Goal: Task Accomplishment & Management: Manage account settings

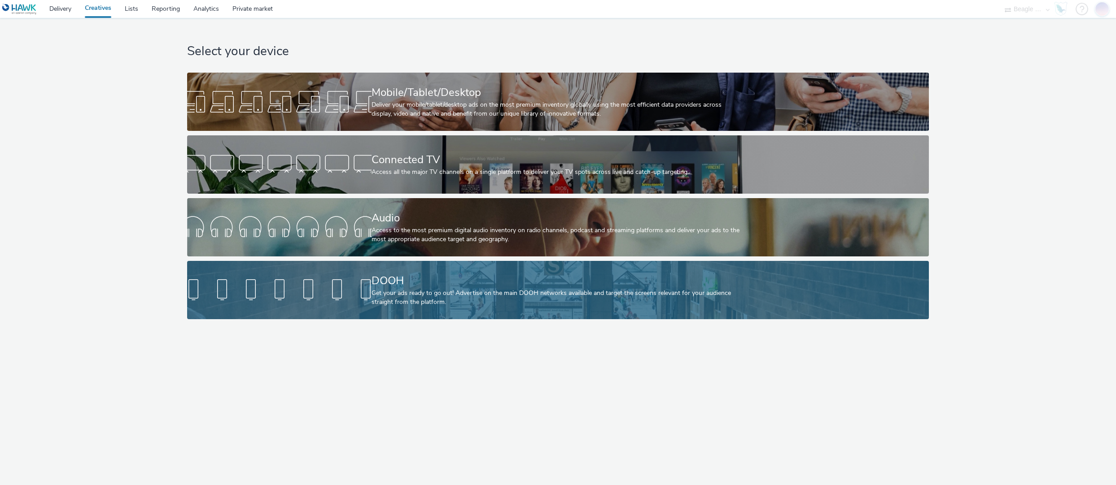
click at [485, 299] on div "Get your ads ready to go out! Advertise on the main DOOH networks available and…" at bounding box center [555, 298] width 369 height 18
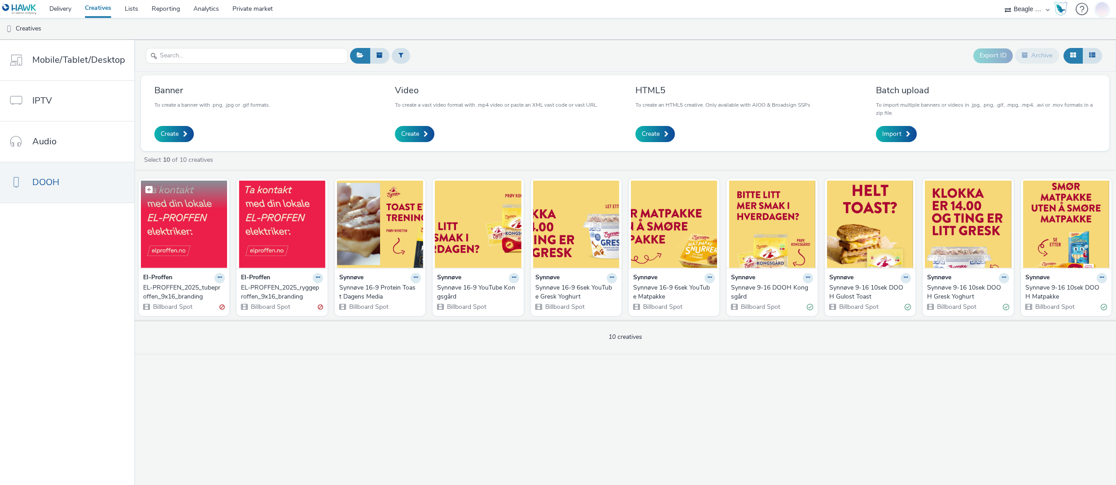
click at [189, 197] on label at bounding box center [184, 189] width 86 height 17
checkbox input "true"
click at [177, 218] on img at bounding box center [184, 224] width 86 height 87
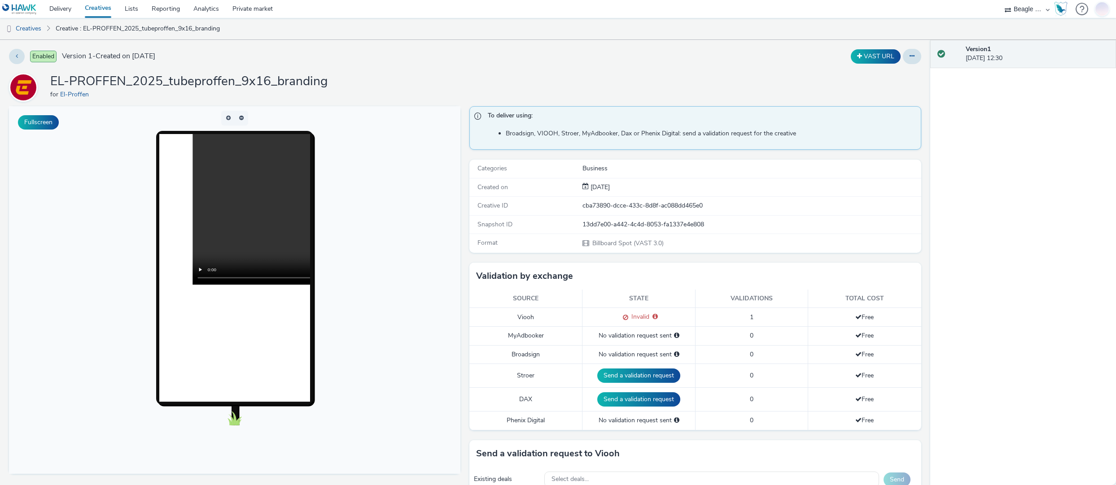
scroll to position [378, 0]
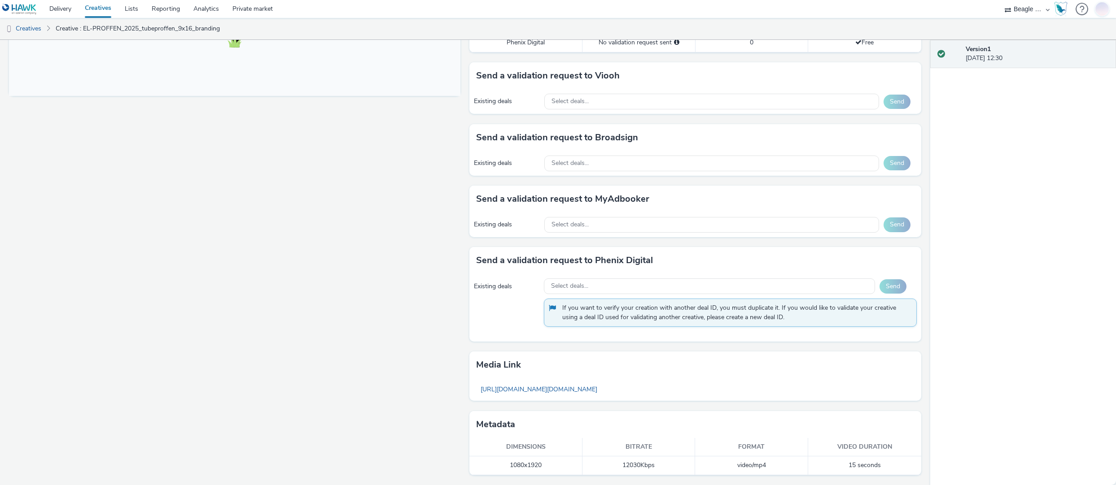
click at [96, 8] on link "Creatives" at bounding box center [98, 9] width 40 height 18
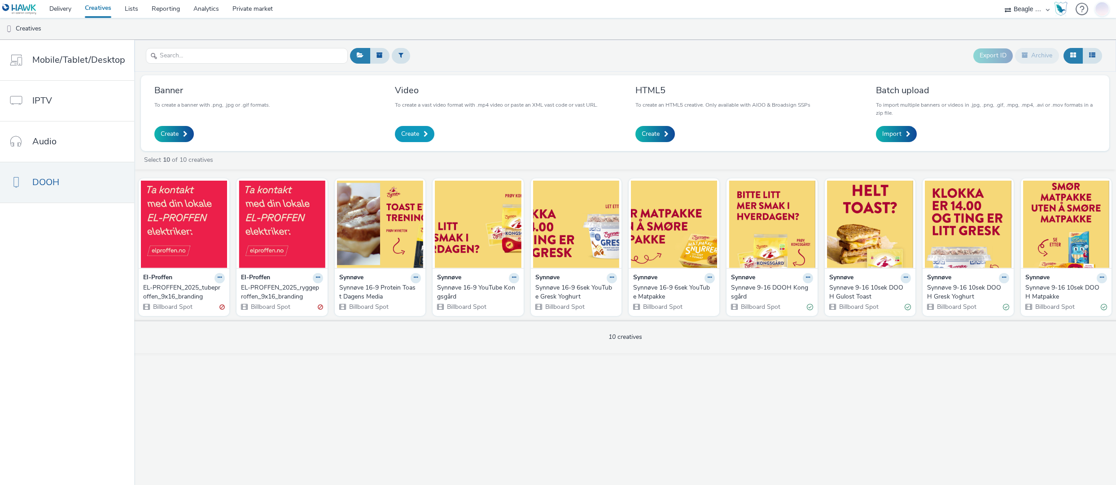
click at [420, 131] on link "Create" at bounding box center [414, 134] width 39 height 16
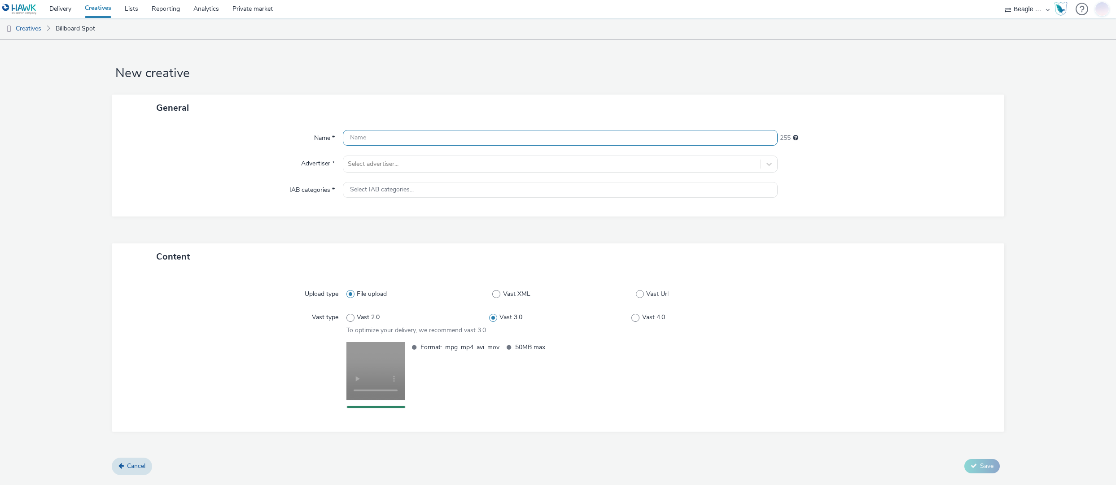
click at [364, 138] on input "text" at bounding box center [560, 138] width 435 height 16
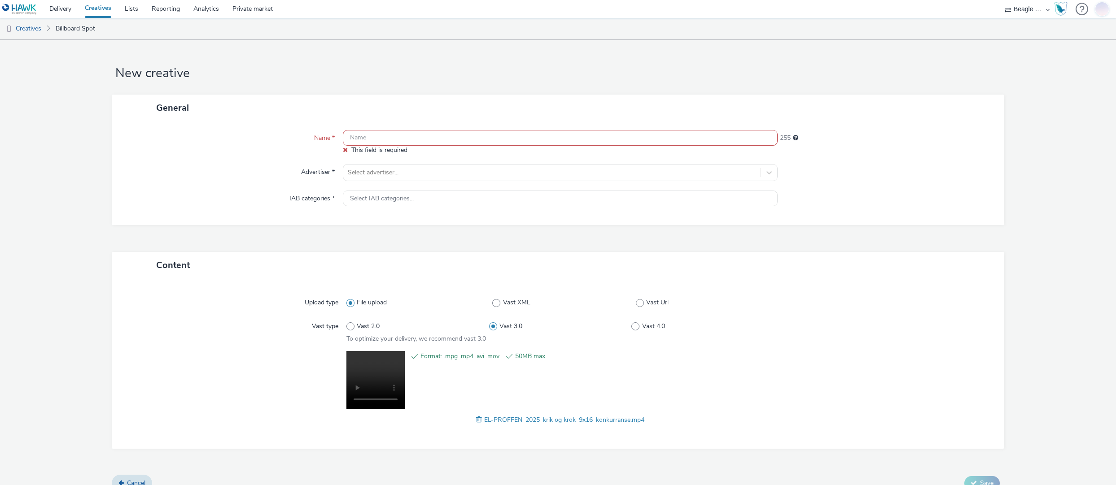
click at [431, 138] on input "text" at bounding box center [560, 138] width 435 height 16
paste input "EL-PROFFEN_2025_krik og krok_9x16_konkurranse"
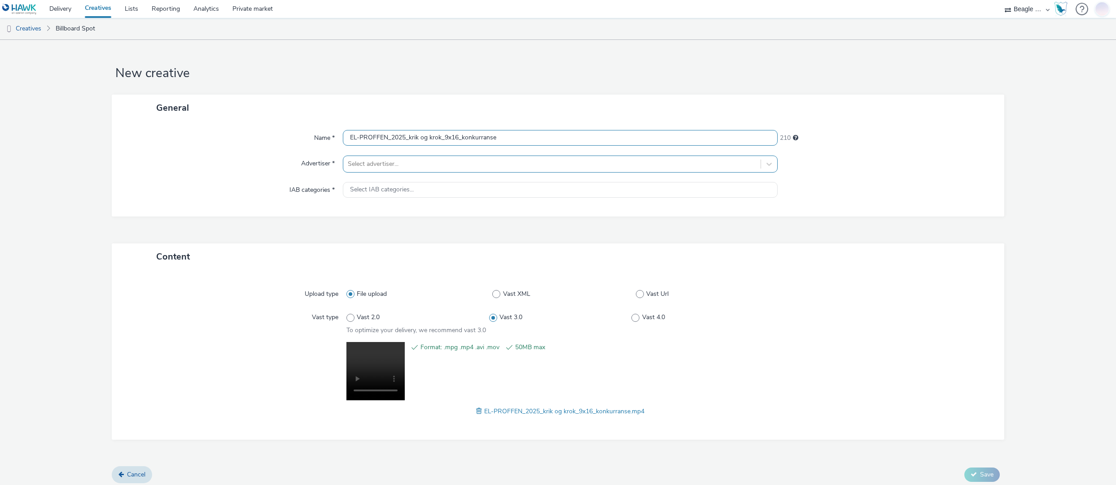
type input "EL-PROFFEN_2025_krik og krok_9x16_konkurranse"
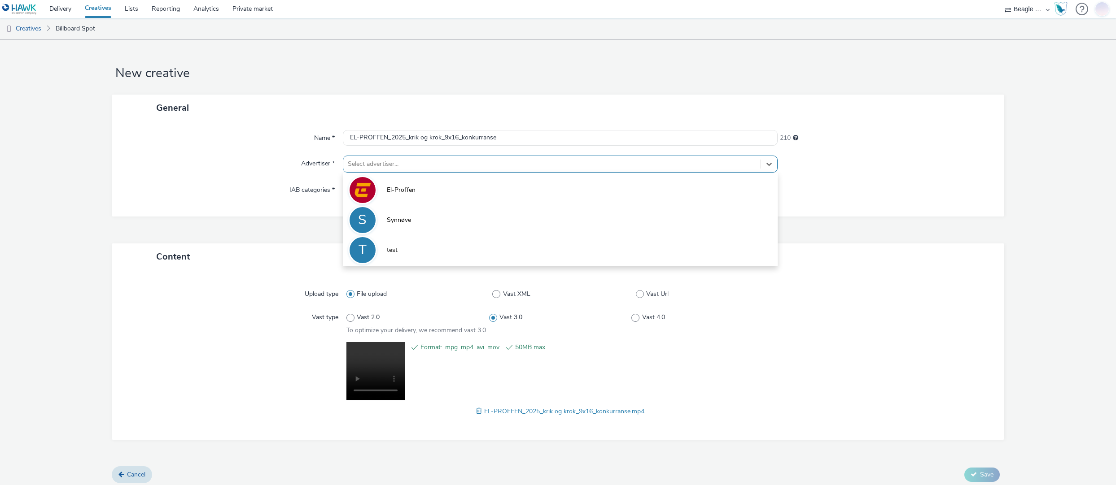
click at [398, 166] on div at bounding box center [552, 164] width 409 height 11
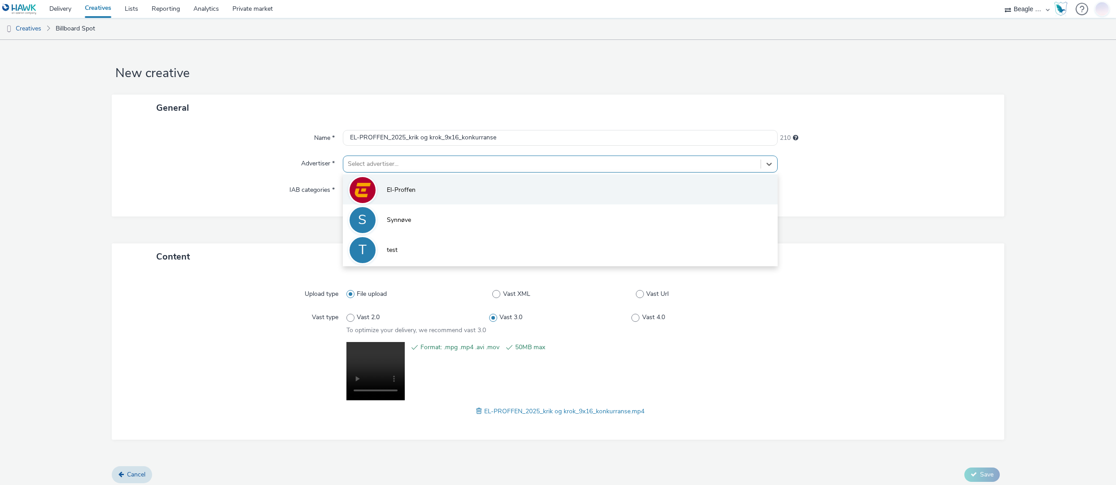
click at [402, 197] on li "El-Proffen" at bounding box center [560, 190] width 435 height 30
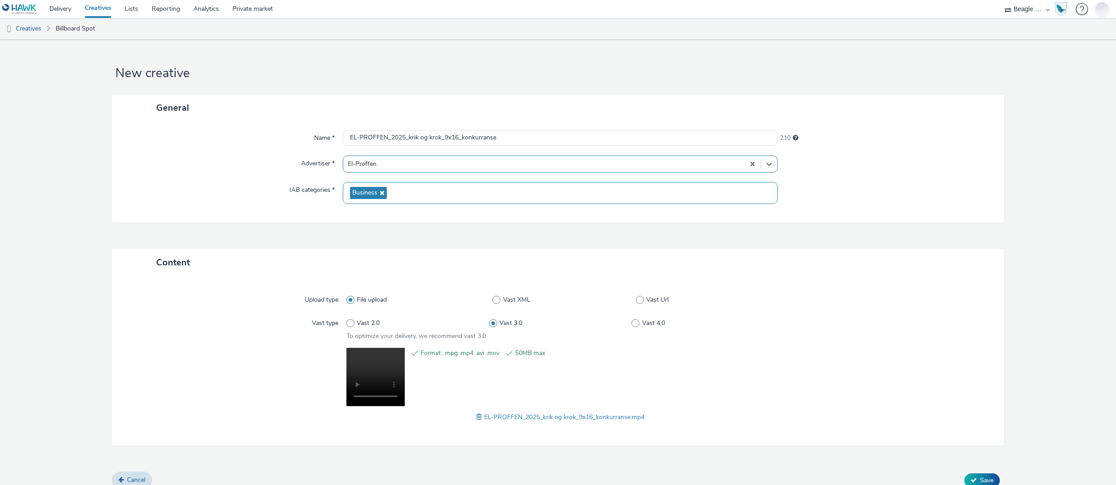
click at [368, 192] on span "Business" at bounding box center [364, 193] width 25 height 8
click at [340, 215] on div "Name * EL-PROFFEN_2025_krik og krok_9x16_konkurranse 210 Advertiser * El-Proffe…" at bounding box center [558, 171] width 893 height 101
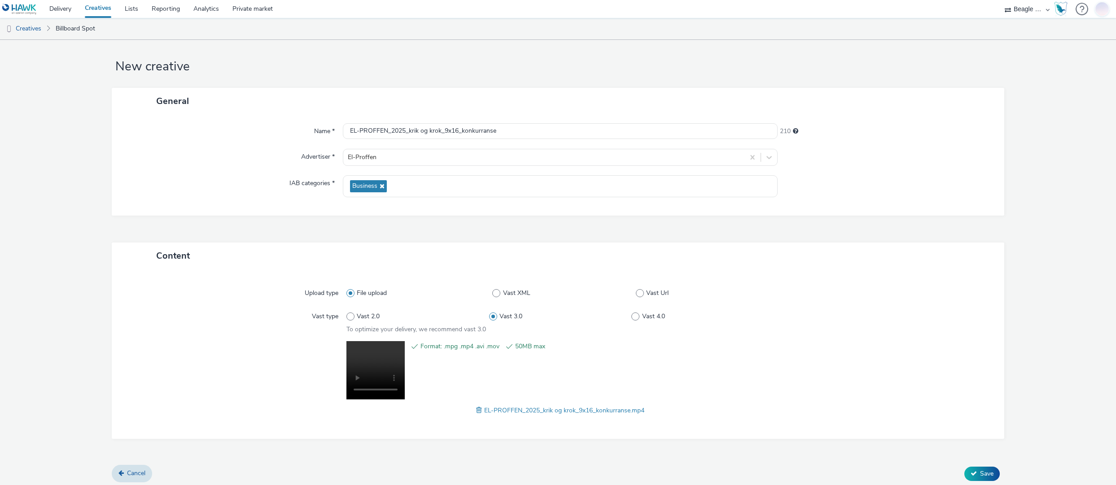
scroll to position [10, 0]
click at [968, 472] on button "Save" at bounding box center [981, 470] width 35 height 14
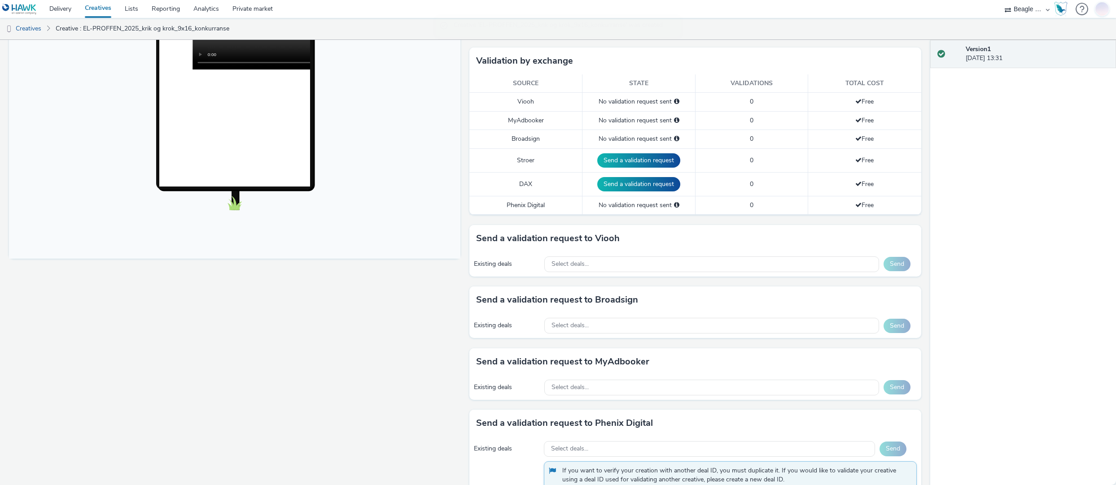
scroll to position [224, 0]
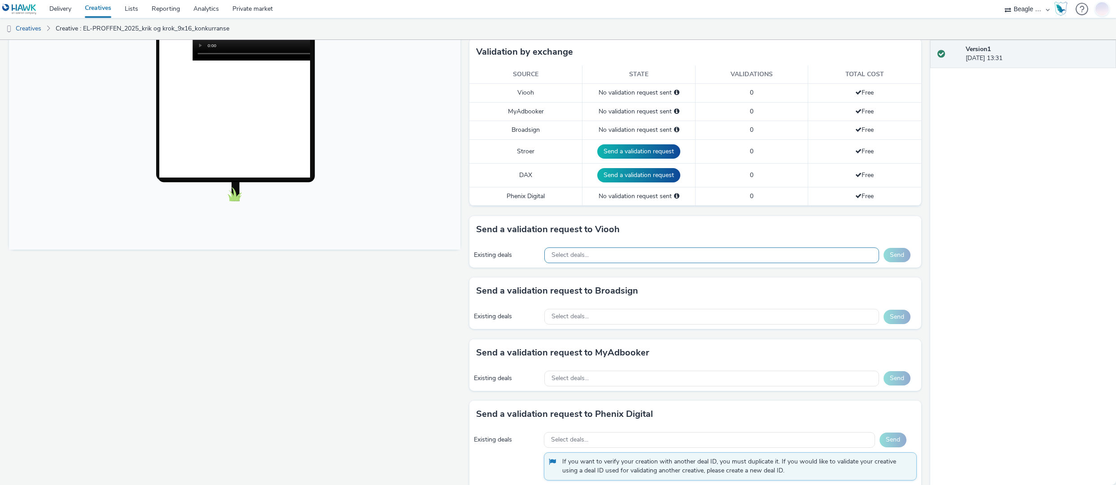
click at [574, 256] on span "Select deals..." at bounding box center [569, 256] width 37 height 8
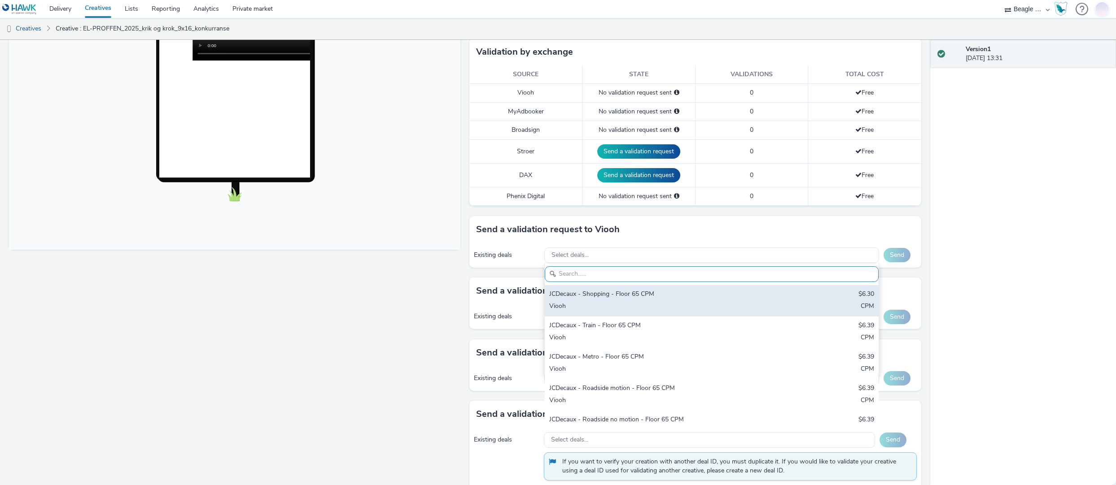
click at [597, 294] on div "JCDecaux - Shopping - Floor 65 CPM" at bounding box center [656, 295] width 215 height 10
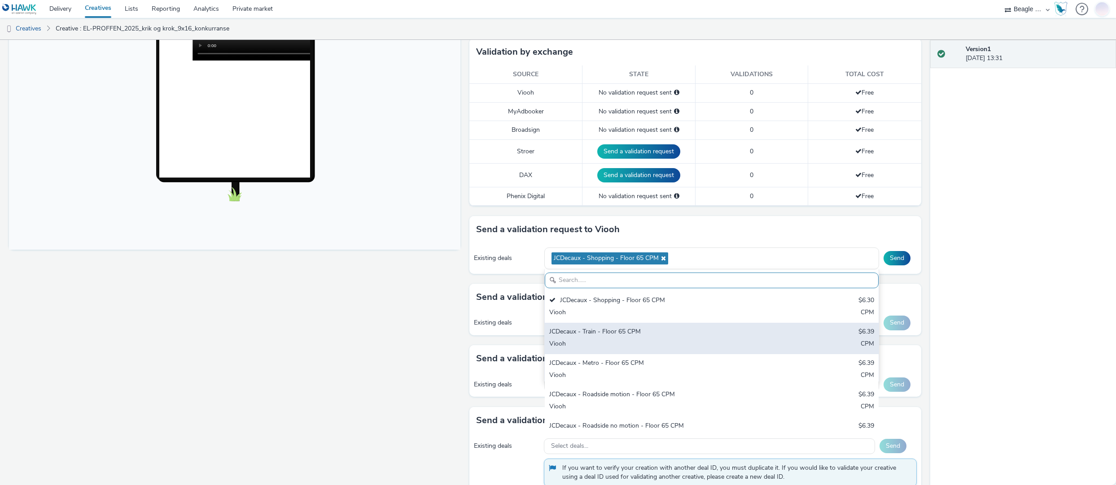
click at [598, 334] on div "JCDecaux - Train - Floor 65 CPM" at bounding box center [656, 333] width 215 height 10
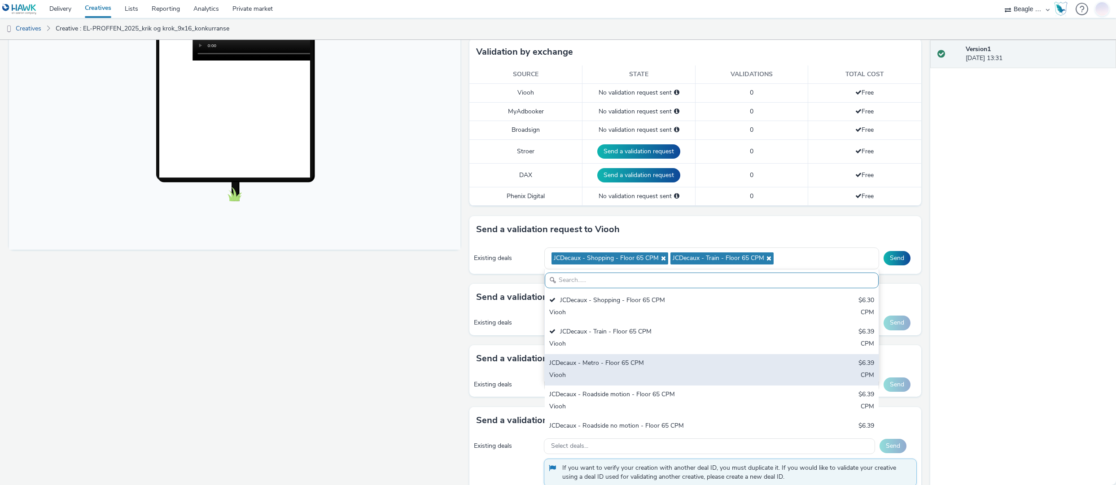
click at [598, 363] on div "JCDecaux - Metro - Floor 65 CPM" at bounding box center [656, 364] width 215 height 10
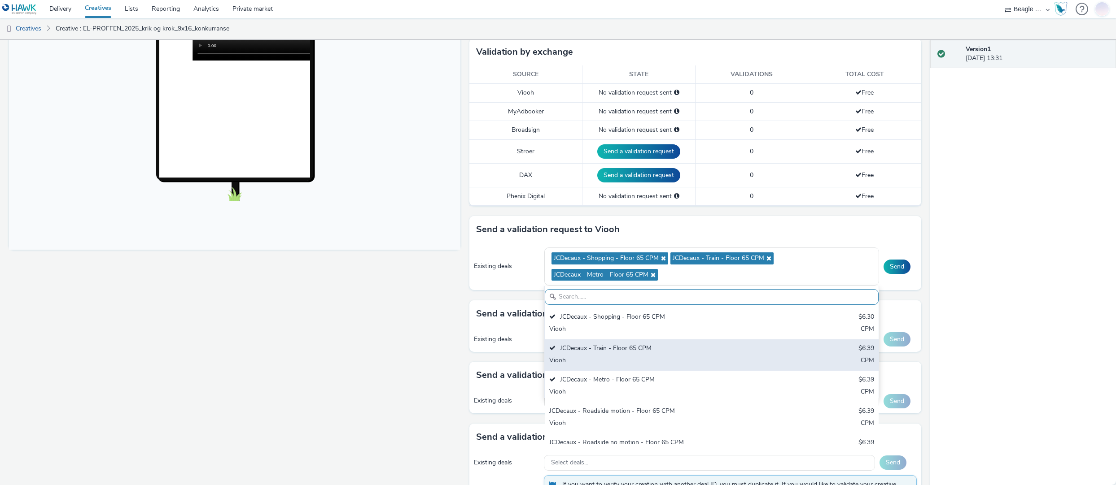
scroll to position [45, 0]
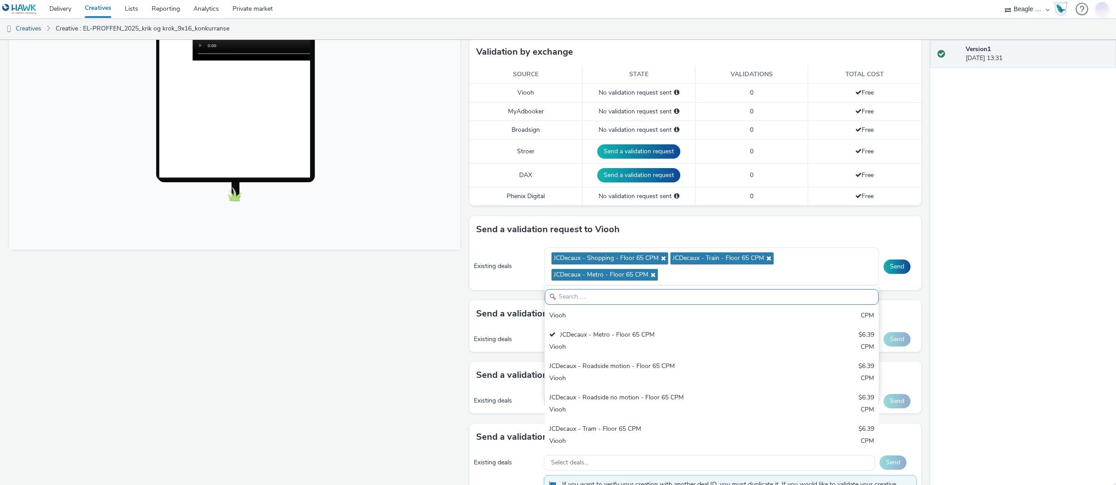
click at [801, 211] on div "To deliver using: Broadsign, VIOOH, Stroer, MyAdbooker, Dax or Phenix Digital: …" at bounding box center [693, 272] width 456 height 780
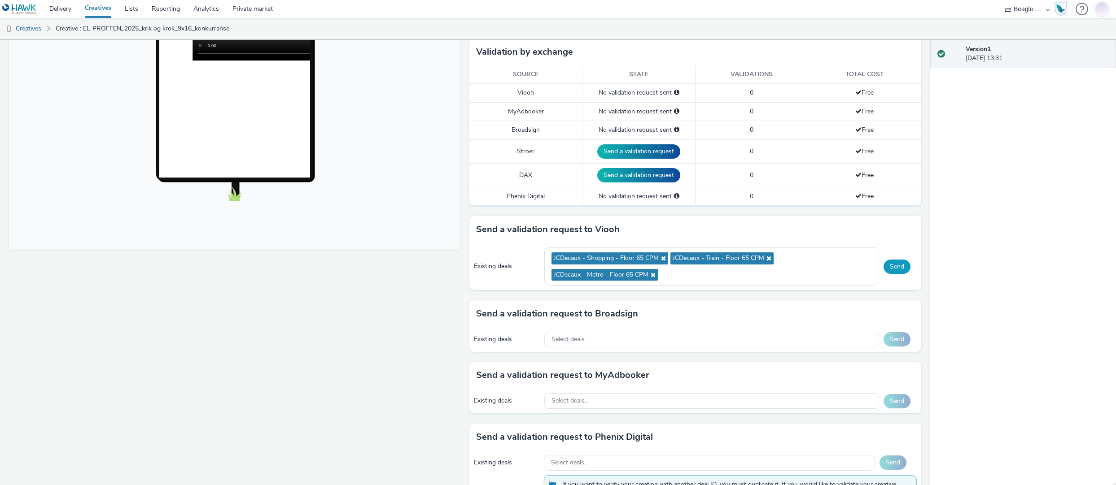
click at [893, 267] on button "Send" at bounding box center [896, 267] width 27 height 14
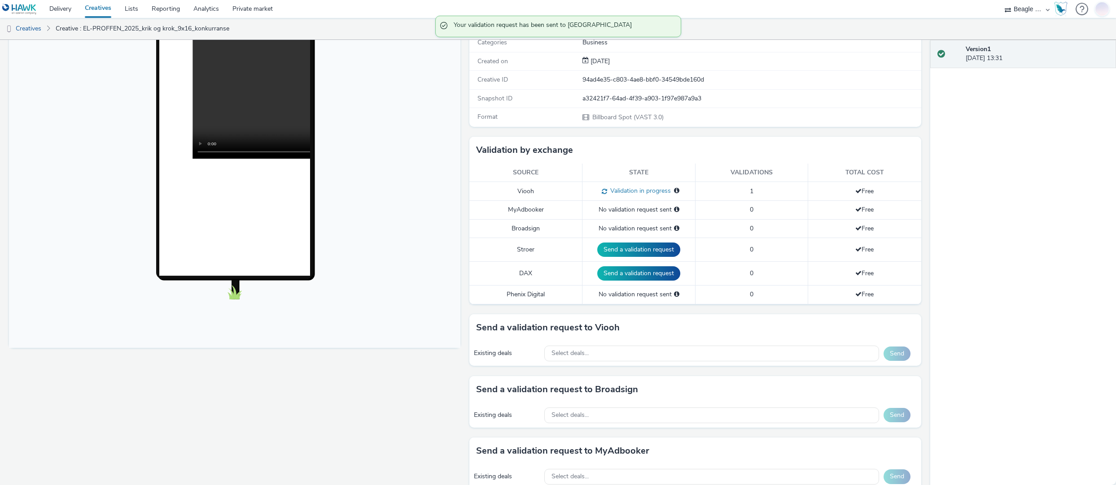
scroll to position [0, 0]
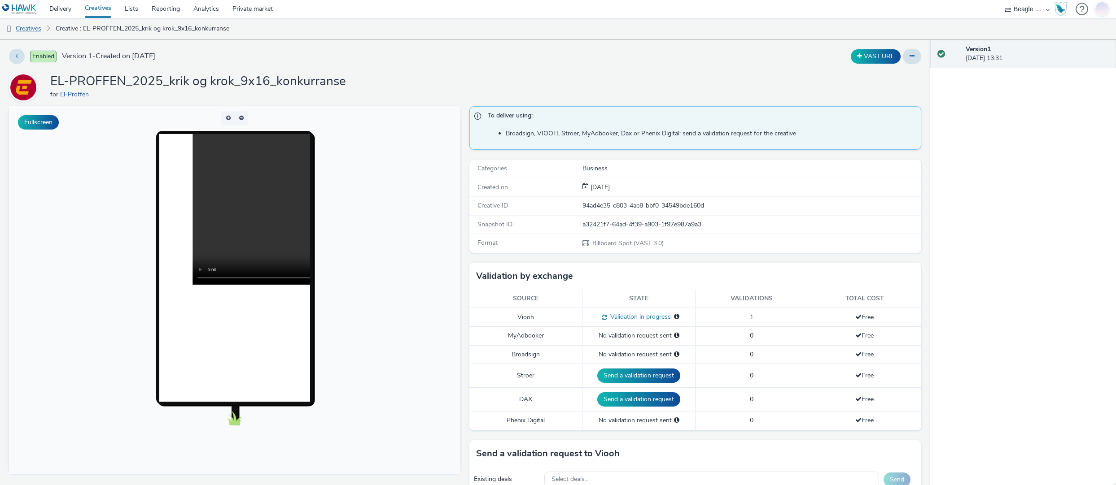
click at [39, 26] on link "Creatives" at bounding box center [23, 29] width 46 height 22
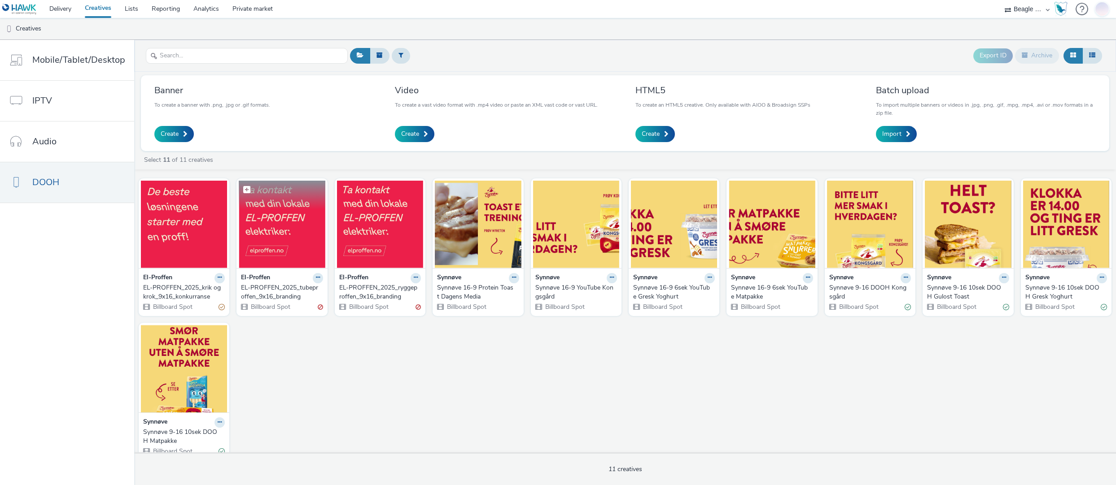
click at [297, 228] on img at bounding box center [282, 224] width 86 height 87
click at [316, 278] on icon at bounding box center [318, 277] width 4 height 5
click at [288, 346] on link "Archive" at bounding box center [289, 348] width 67 height 18
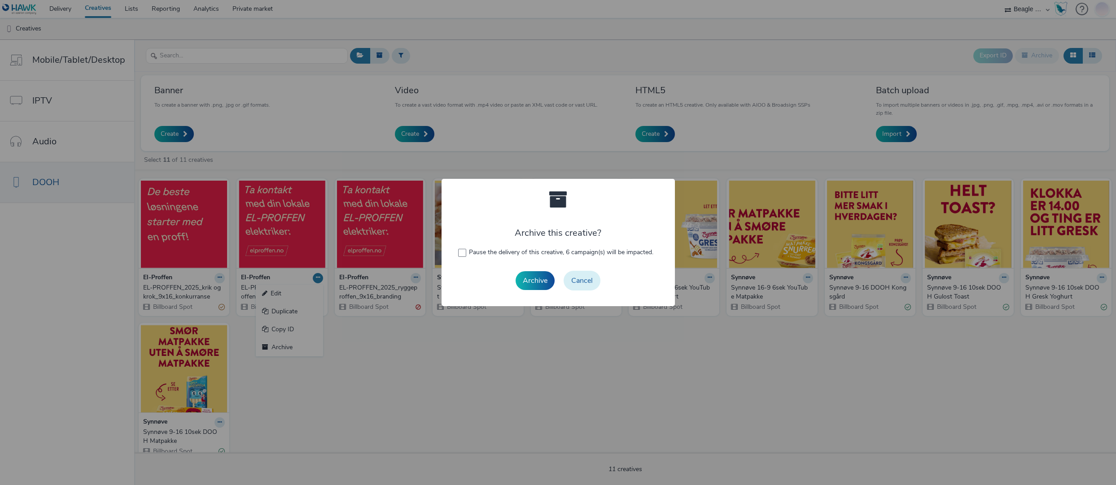
click at [579, 280] on button "Cancel" at bounding box center [582, 281] width 37 height 20
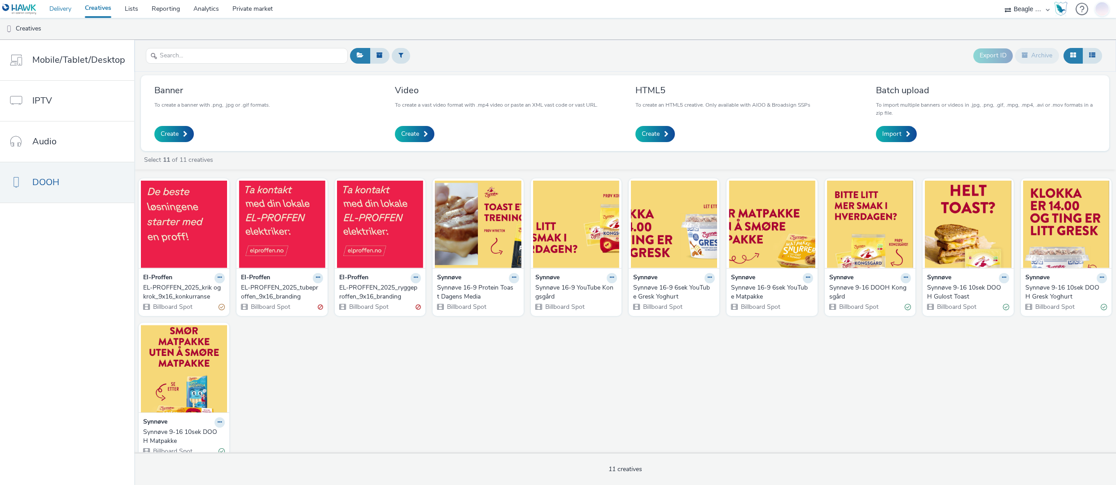
click at [54, 10] on link "Delivery" at bounding box center [60, 9] width 35 height 18
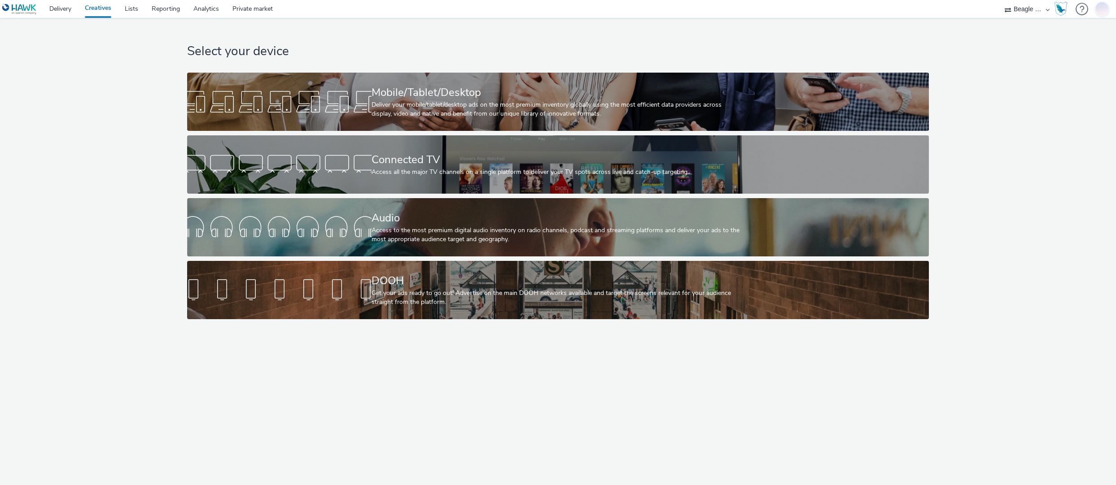
click at [415, 321] on div "Select your device Mobile/Tablet/Desktop Deliver your mobile/tablet/desktop ads…" at bounding box center [558, 171] width 748 height 306
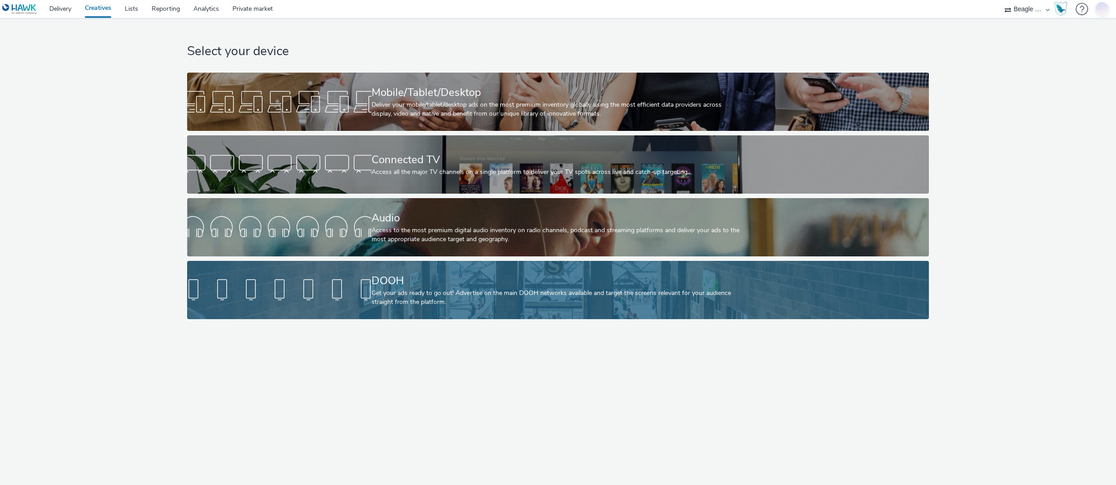
click at [444, 282] on div "DOOH" at bounding box center [555, 281] width 369 height 16
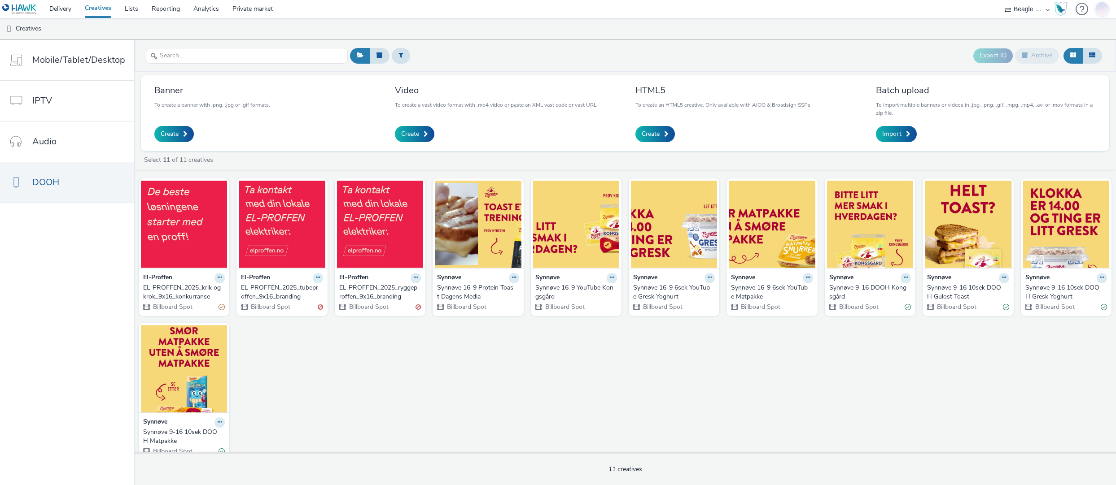
click at [316, 276] on icon at bounding box center [318, 277] width 4 height 5
click at [288, 349] on link "Archive" at bounding box center [289, 348] width 67 height 18
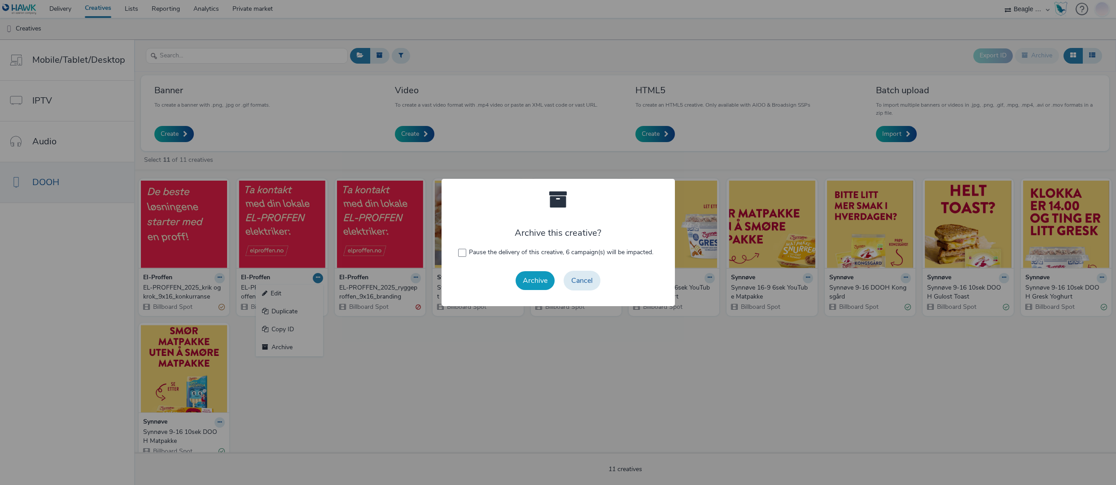
click at [535, 282] on button "Archive" at bounding box center [535, 280] width 39 height 19
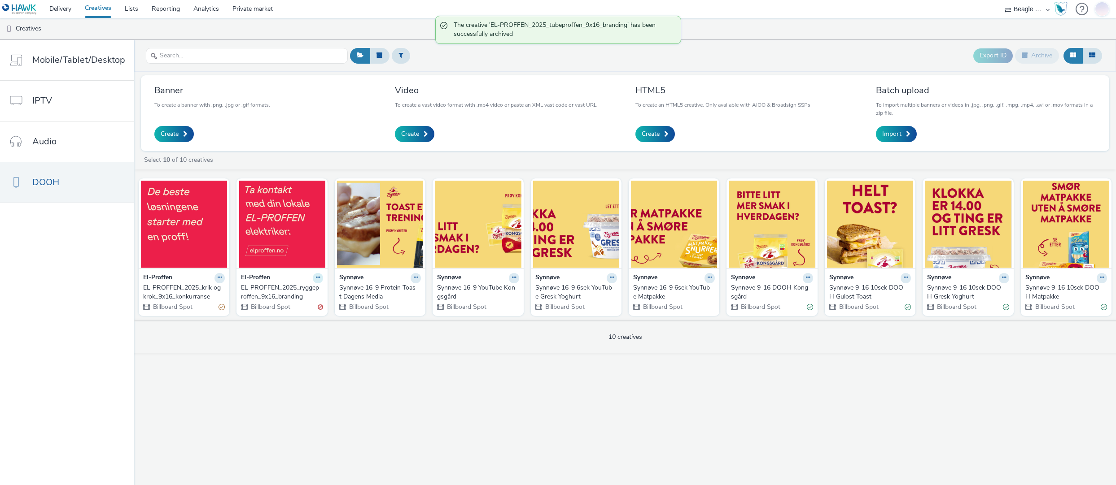
click at [316, 278] on icon at bounding box center [318, 277] width 4 height 5
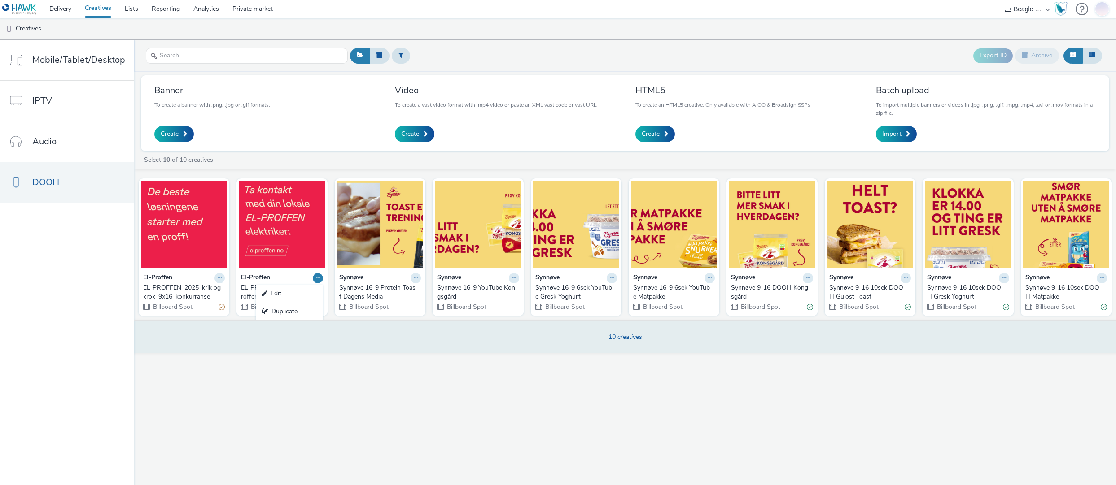
click at [292, 345] on div "10 creatives" at bounding box center [625, 336] width 988 height 33
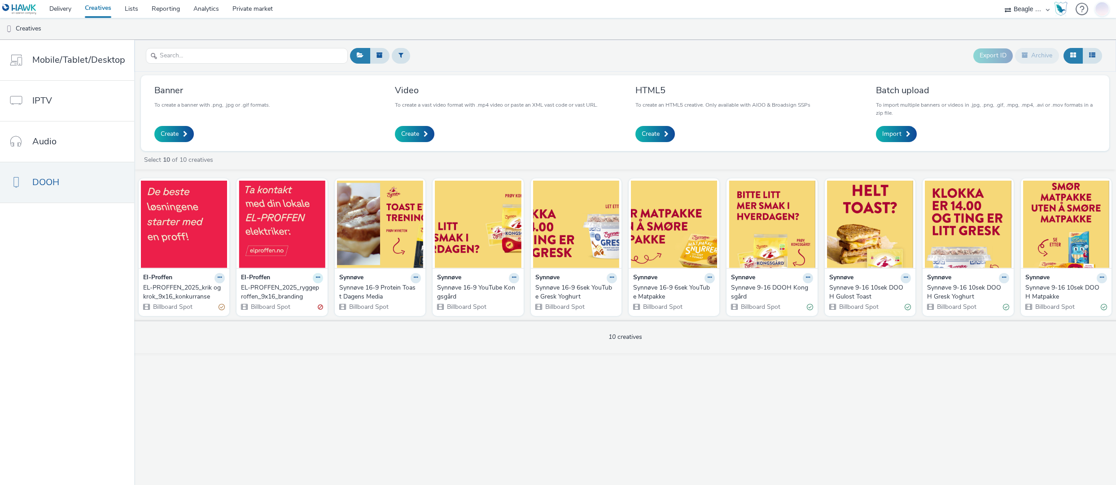
click at [316, 276] on icon at bounding box center [318, 277] width 4 height 5
click at [291, 233] on img at bounding box center [282, 224] width 86 height 87
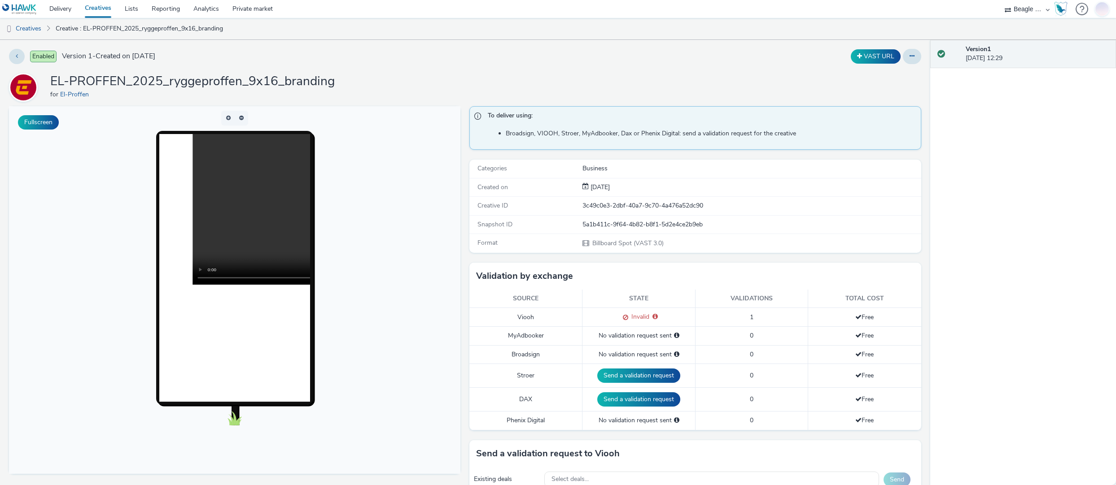
click at [89, 52] on span "Version 1 - Created on [DATE]" at bounding box center [108, 56] width 93 height 10
click at [84, 30] on link "Creative : EL-PROFFEN_2025_ryggeproffen_9x16_branding" at bounding box center [139, 29] width 176 height 22
click at [37, 28] on link "Creatives" at bounding box center [23, 29] width 46 height 22
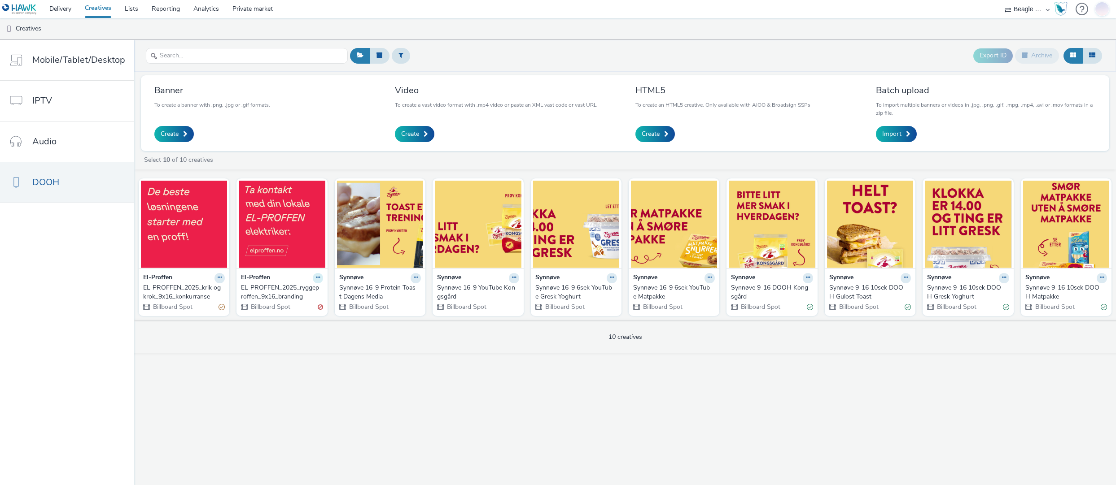
click at [317, 277] on icon at bounding box center [318, 277] width 4 height 5
click at [265, 365] on div "Export ID Archive Banner To create a banner with .png, .jpg or .gif formats. Cr…" at bounding box center [625, 263] width 982 height 446
click at [218, 276] on icon at bounding box center [220, 277] width 4 height 5
click at [280, 355] on div "Export ID Archive Banner To create a banner with .png, .jpg or .gif formats. Cr…" at bounding box center [625, 263] width 982 height 446
click at [415, 276] on icon at bounding box center [416, 277] width 4 height 5
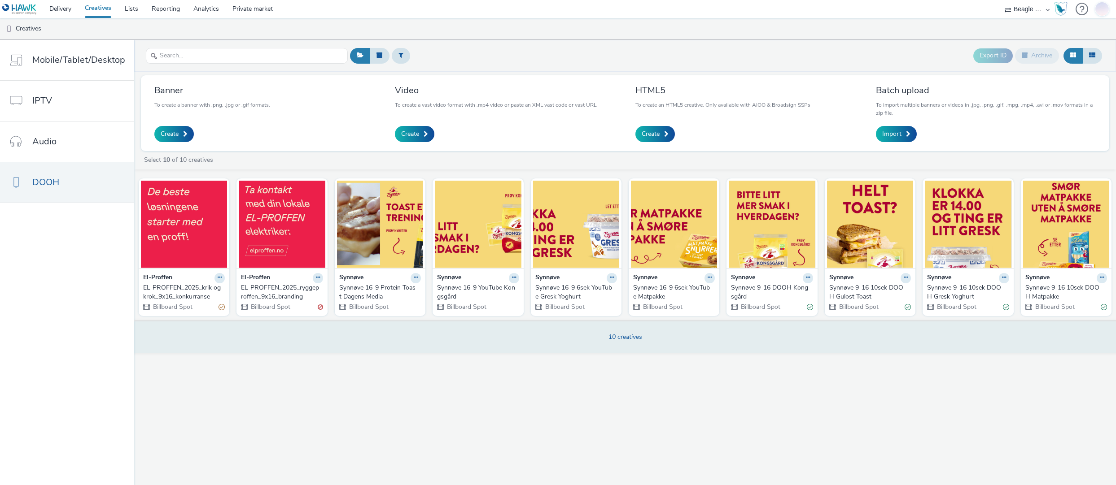
click at [348, 328] on div "10 creatives" at bounding box center [625, 336] width 988 height 33
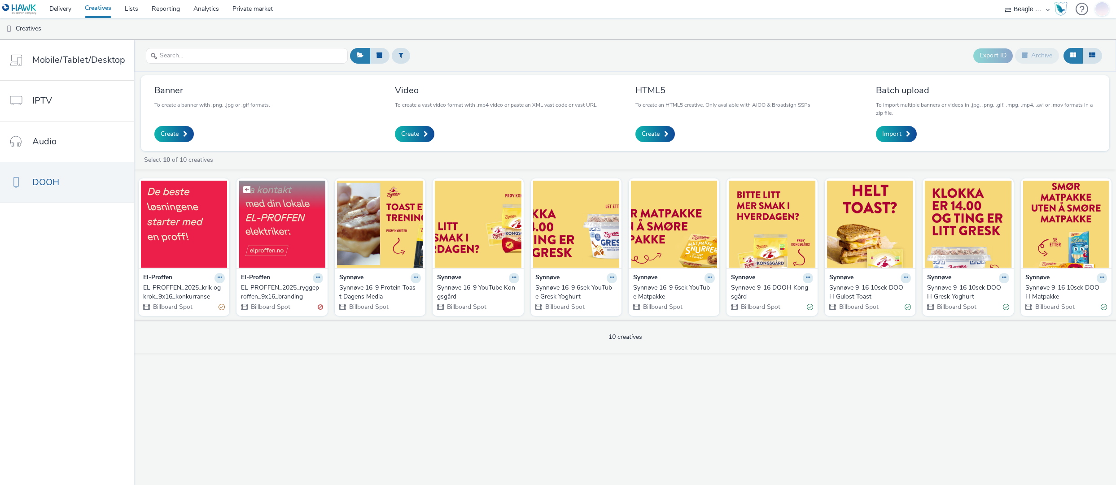
click at [245, 188] on span at bounding box center [246, 189] width 7 height 7
checkbox input "true"
click at [1040, 53] on button "Archive" at bounding box center [1037, 55] width 44 height 15
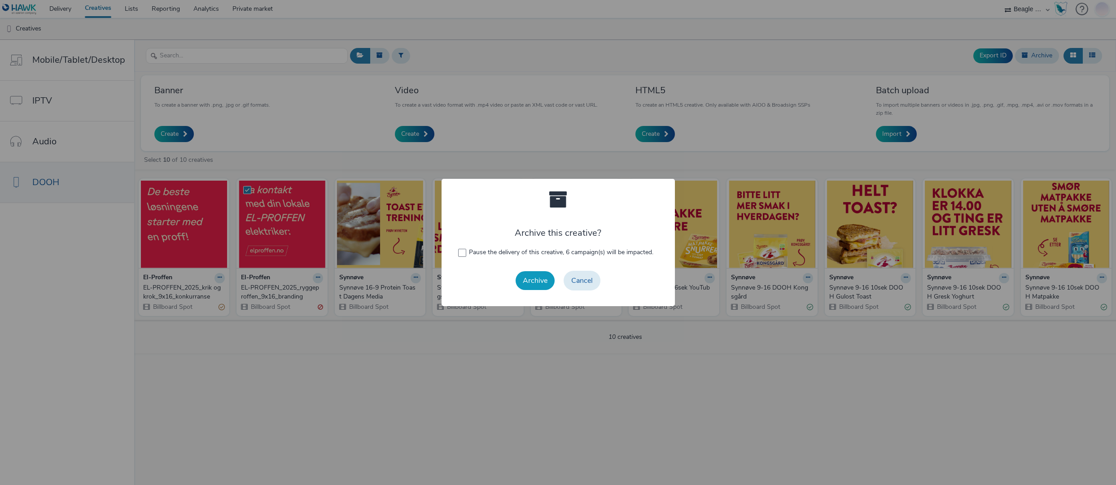
click at [537, 280] on button "Archive" at bounding box center [535, 280] width 39 height 19
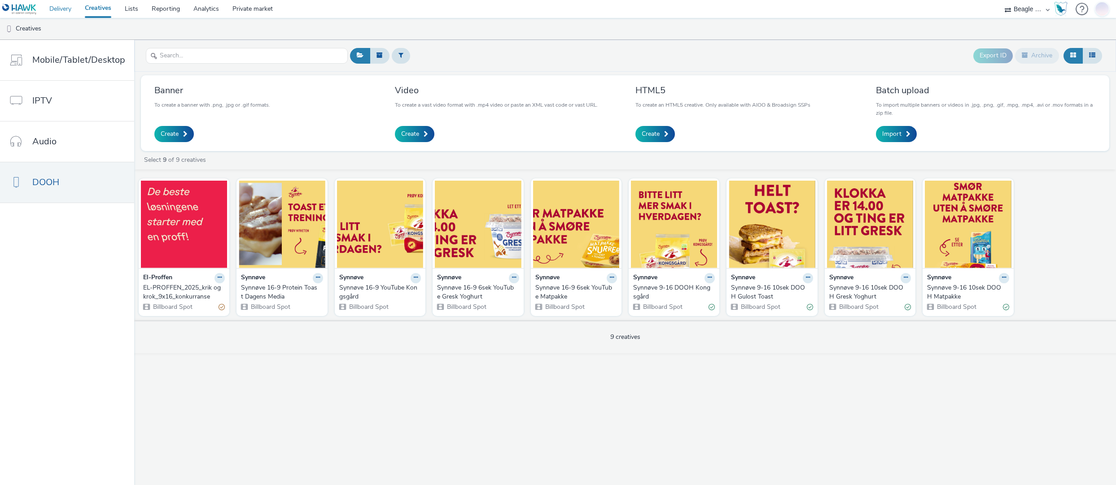
click at [65, 9] on link "Delivery" at bounding box center [60, 9] width 35 height 18
